Goal: Check status

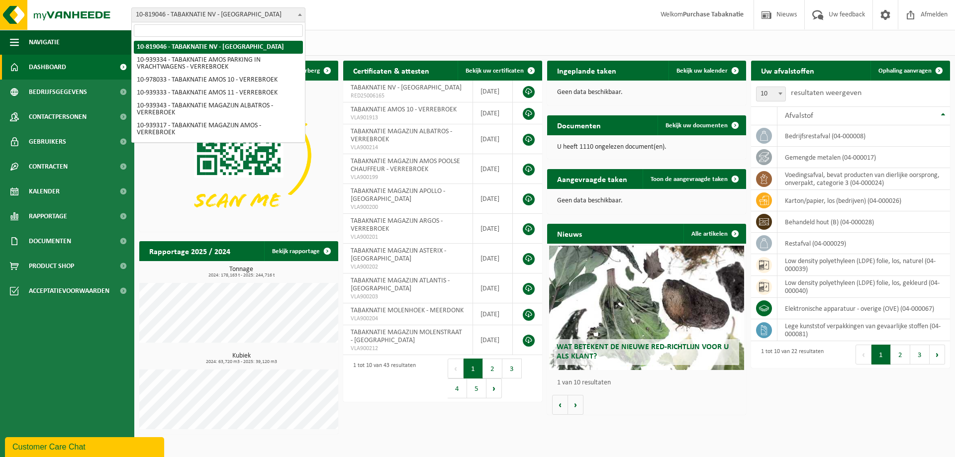
click at [297, 12] on span at bounding box center [300, 14] width 10 height 13
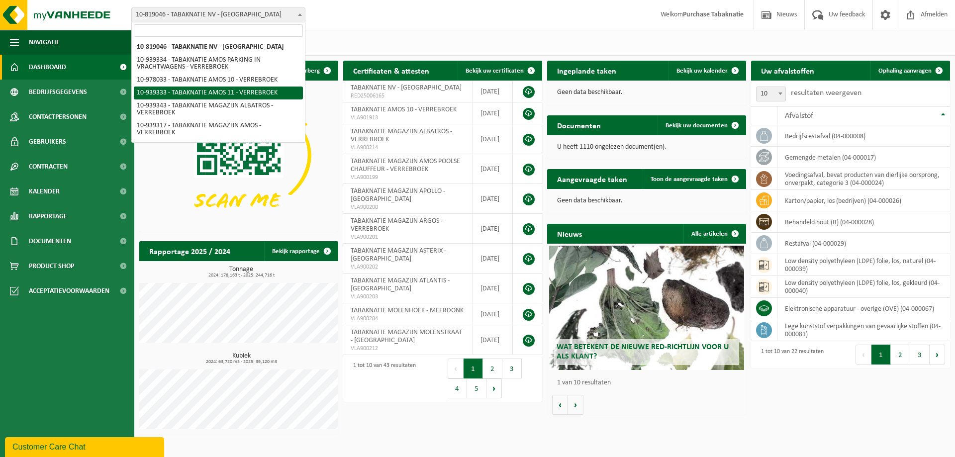
select select "138355"
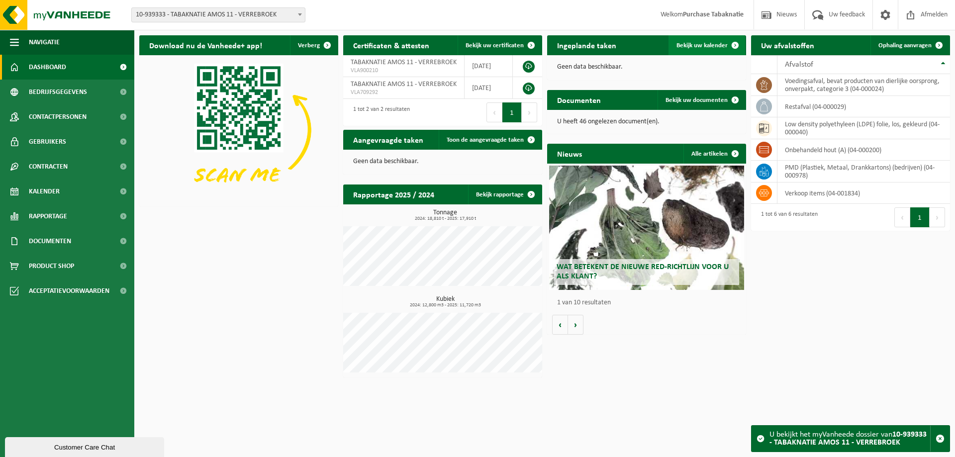
click at [736, 42] on span at bounding box center [735, 45] width 20 height 20
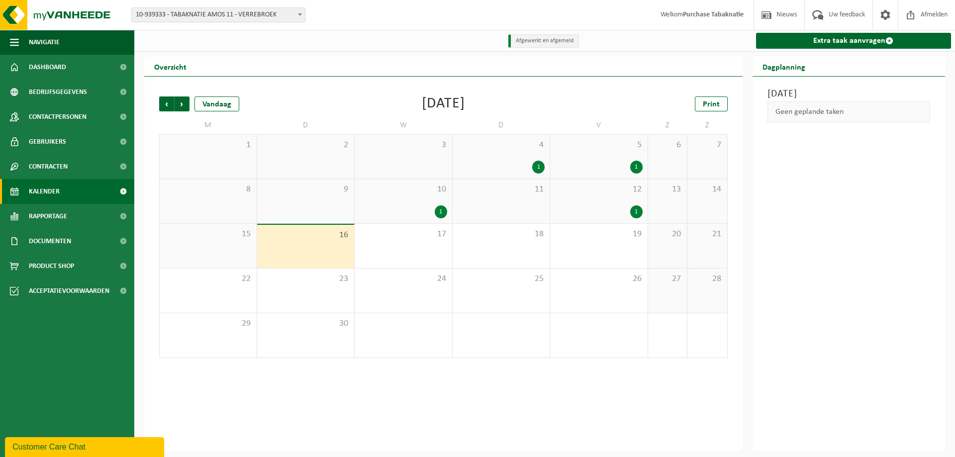
click at [489, 158] on div "4 1" at bounding box center [501, 157] width 97 height 44
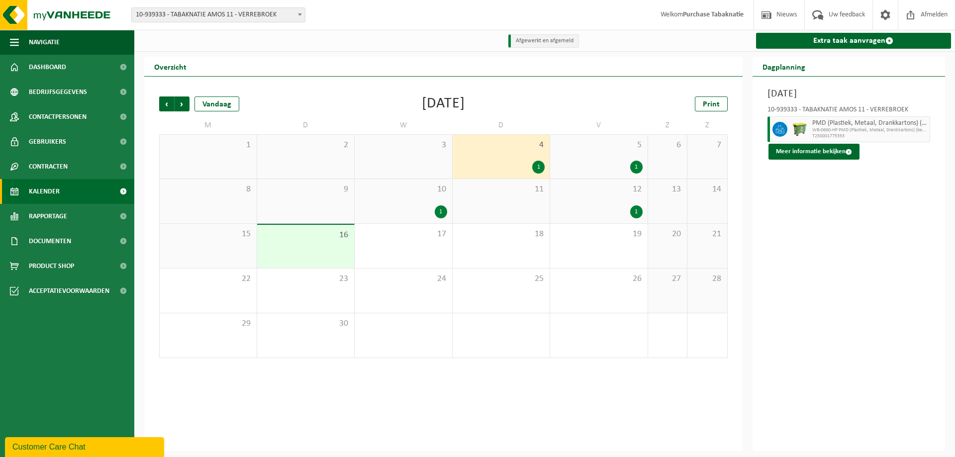
click at [585, 156] on div "5 1" at bounding box center [598, 157] width 97 height 44
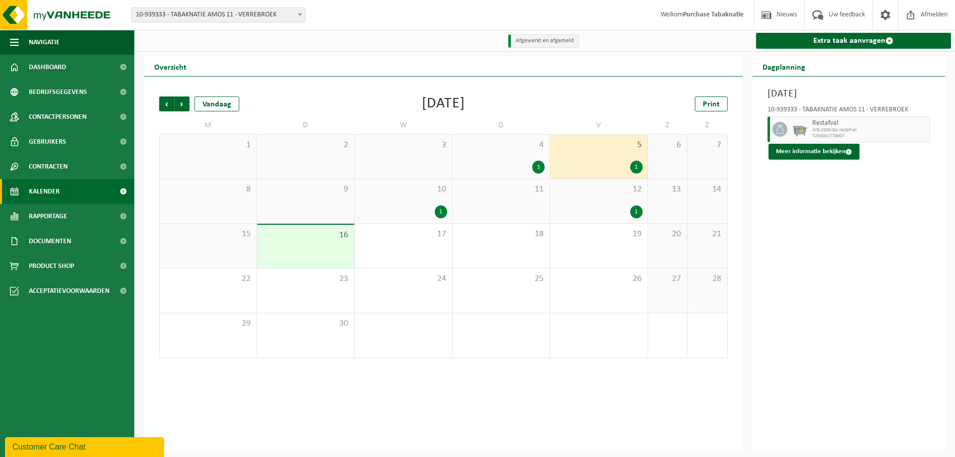
click at [398, 196] on div "10 1" at bounding box center [403, 201] width 97 height 44
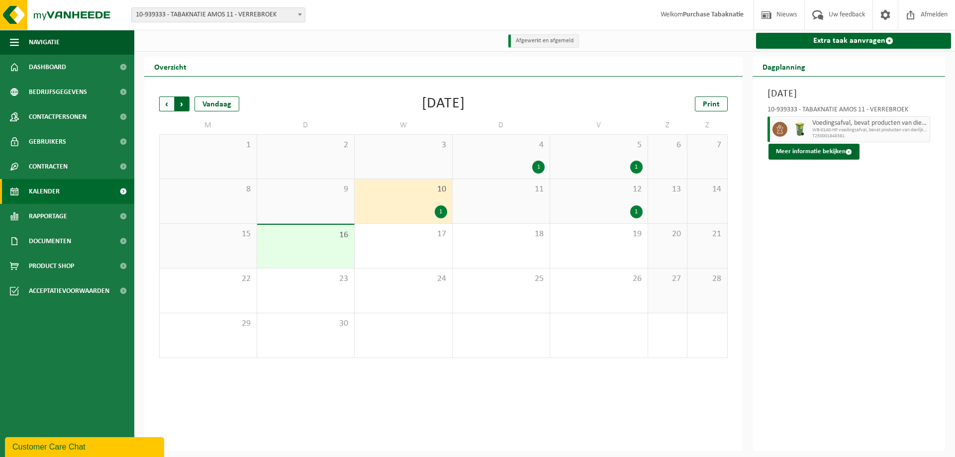
click at [166, 101] on span "Vorige" at bounding box center [166, 103] width 15 height 15
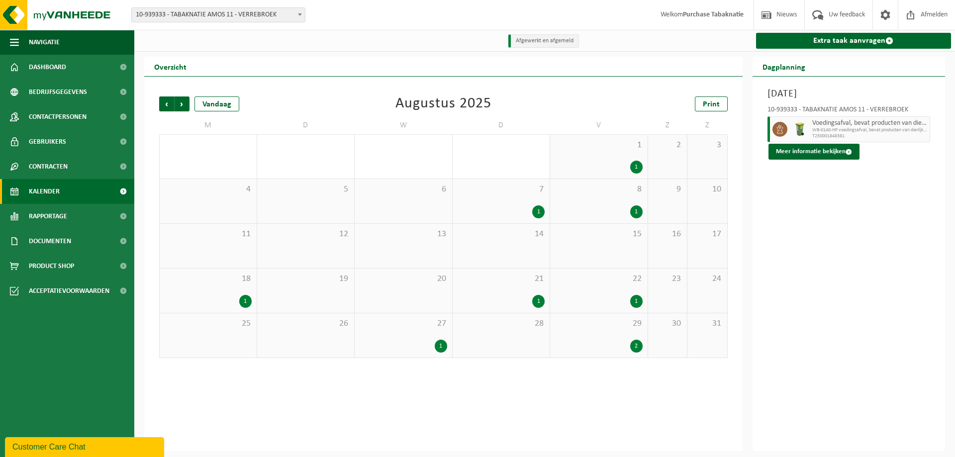
click at [615, 287] on div "22 1" at bounding box center [598, 291] width 97 height 44
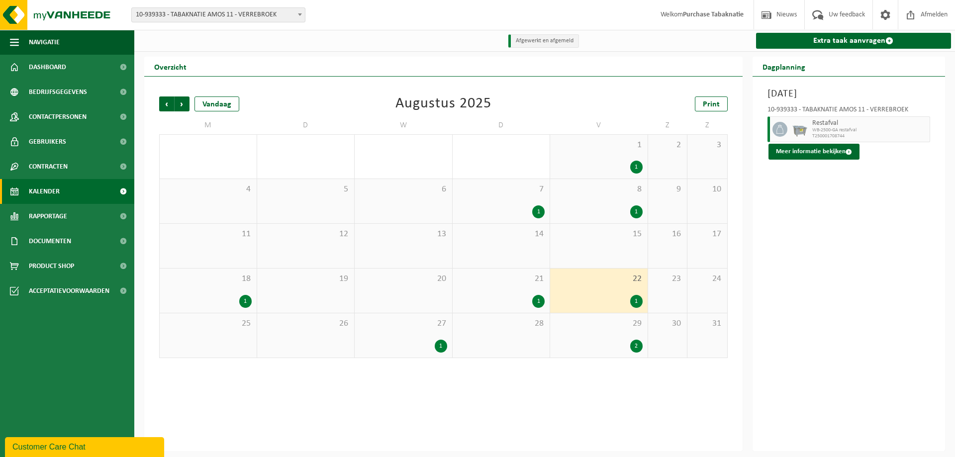
click at [410, 331] on div "27 1" at bounding box center [403, 335] width 97 height 44
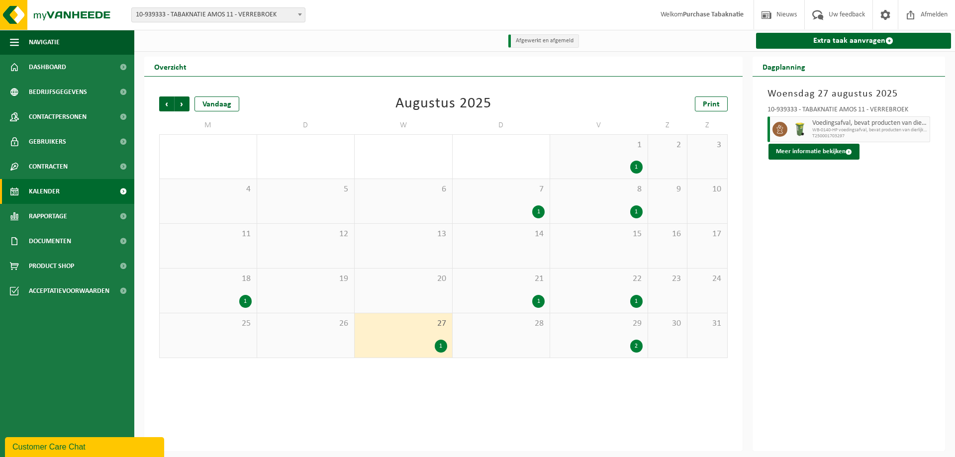
click at [601, 334] on div "29 2" at bounding box center [598, 335] width 97 height 44
